Goal: Task Accomplishment & Management: Manage account settings

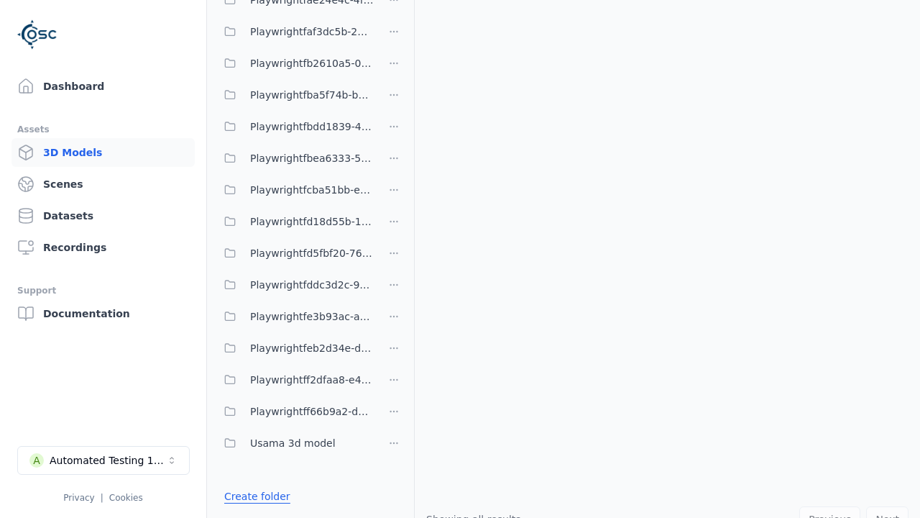
click at [254, 496] on link "Create folder" at bounding box center [257, 496] width 66 height 14
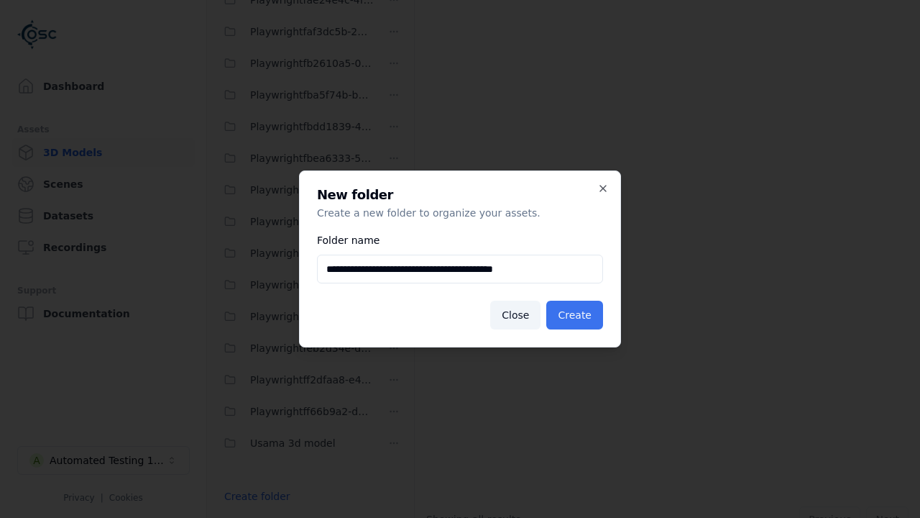
type input "**********"
click at [577, 315] on button "Create" at bounding box center [574, 315] width 57 height 29
